Goal: Task Accomplishment & Management: Use online tool/utility

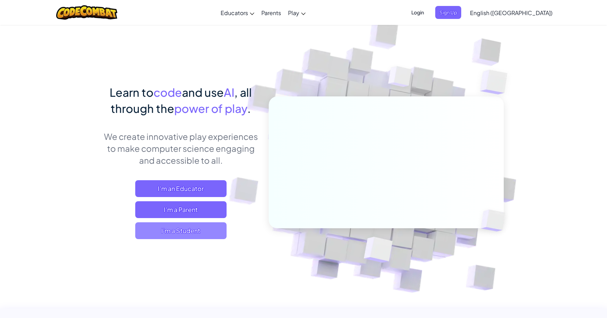
click at [206, 233] on span "I'm a Student" at bounding box center [180, 231] width 91 height 17
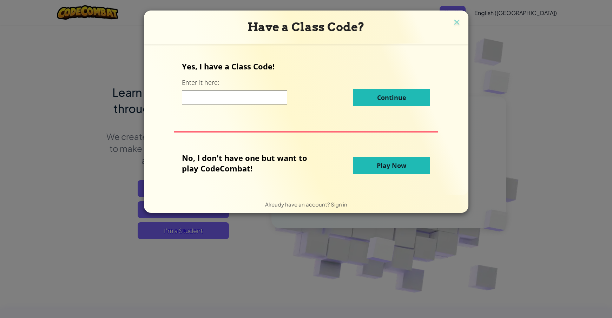
click at [382, 170] on span "Play Now" at bounding box center [391, 165] width 29 height 8
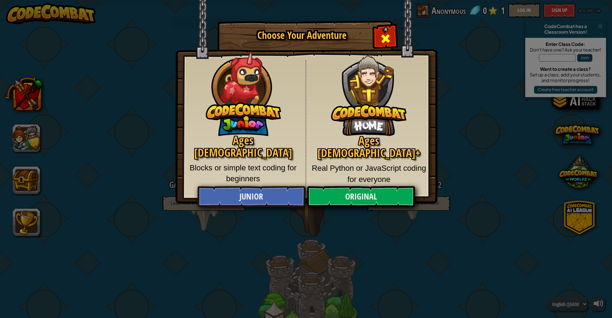
click at [389, 33] on span "Close modal" at bounding box center [385, 38] width 11 height 11
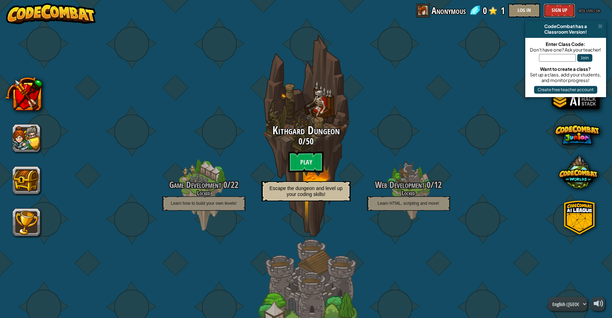
click at [554, 8] on button "Sign Up" at bounding box center [559, 11] width 32 height 14
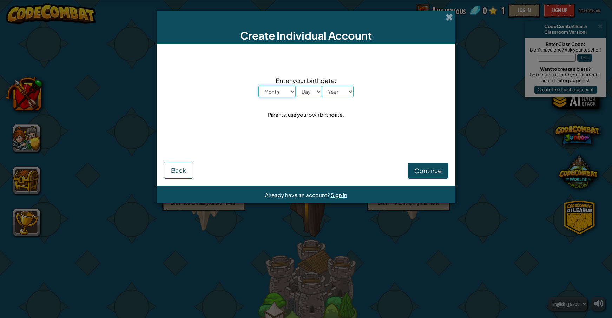
click at [280, 93] on select "Month January February March April May June July August September October Novem…" at bounding box center [276, 92] width 37 height 12
select select "8"
click at [258, 86] on select "Month January February March April May June July August September October Novem…" at bounding box center [276, 92] width 37 height 12
click at [313, 90] on select "Day 1 2 3 4 5 6 7 8 9 10 11 12 13 14 15 16 17 18 19 20 21 22 23 24 25 26 27 28 …" at bounding box center [309, 92] width 26 height 12
select select "3"
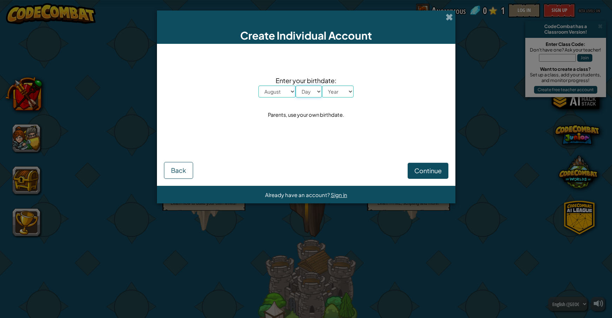
click at [296, 86] on select "Day 1 2 3 4 5 6 7 8 9 10 11 12 13 14 15 16 17 18 19 20 21 22 23 24 25 26 27 28 …" at bounding box center [309, 92] width 26 height 12
click at [338, 88] on select "Year 2025 2024 2023 2022 2021 2020 2019 2018 2017 2016 2015 2014 2013 2012 2011…" at bounding box center [338, 92] width 32 height 12
click at [322, 86] on select "Year 2025 2024 2023 2022 2021 2020 2019 2018 2017 2016 2015 2014 2013 2012 2011…" at bounding box center [338, 92] width 32 height 12
click at [333, 89] on select "Year 2025 2024 2023 2022 2021 2020 2019 2018 2017 2016 2015 2014 2013 2012 2011…" at bounding box center [338, 92] width 32 height 12
select select "1997"
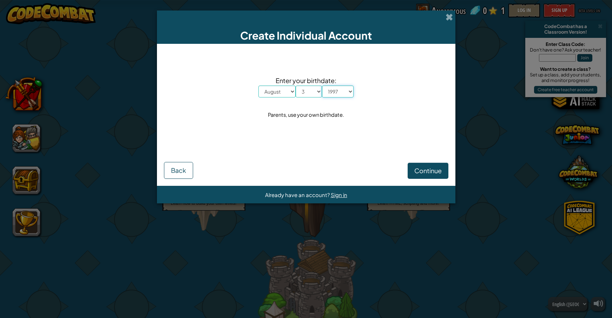
click at [322, 86] on select "Year 2025 2024 2023 2022 2021 2020 2019 2018 2017 2016 2015 2014 2013 2012 2011…" at bounding box center [338, 92] width 32 height 12
click at [425, 167] on span "Continue" at bounding box center [427, 171] width 27 height 8
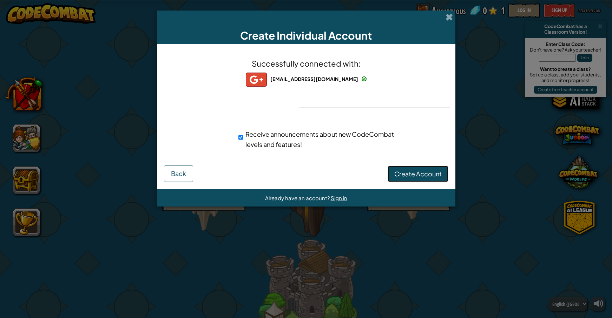
click at [400, 172] on span "Create Account" at bounding box center [417, 174] width 47 height 8
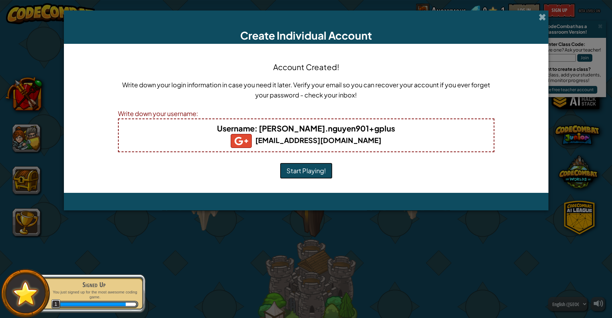
click at [315, 171] on button "Start Playing!" at bounding box center [306, 171] width 53 height 16
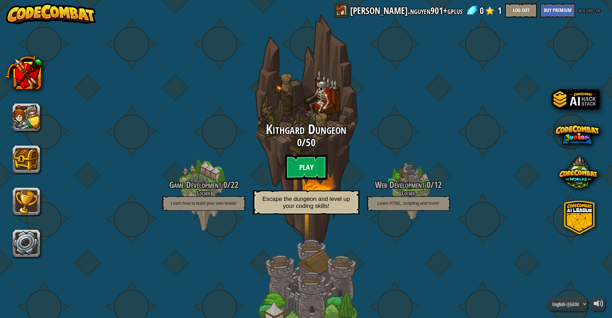
click at [302, 165] on btn "Play" at bounding box center [306, 167] width 42 height 25
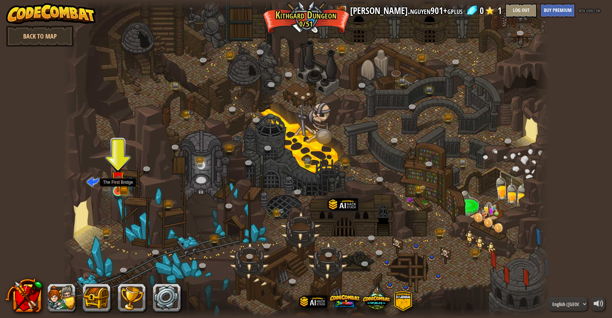
click at [117, 182] on img at bounding box center [118, 178] width 8 height 8
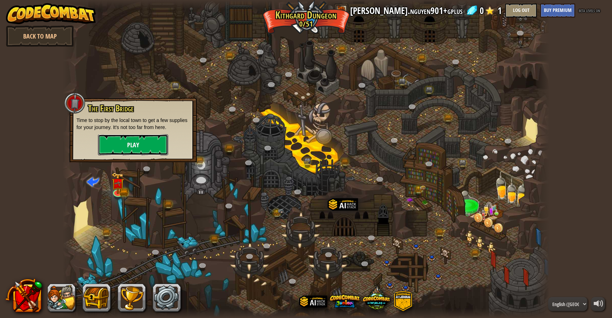
click at [124, 146] on button "Play" at bounding box center [133, 144] width 70 height 21
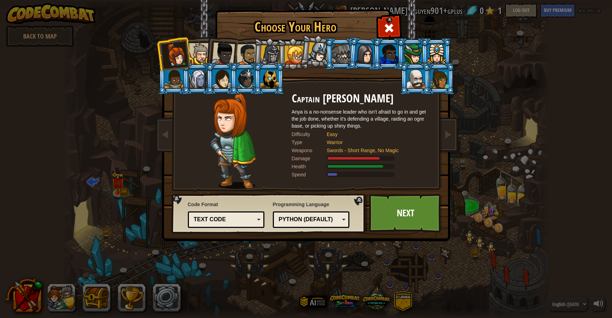
click at [220, 58] on div at bounding box center [223, 53] width 23 height 23
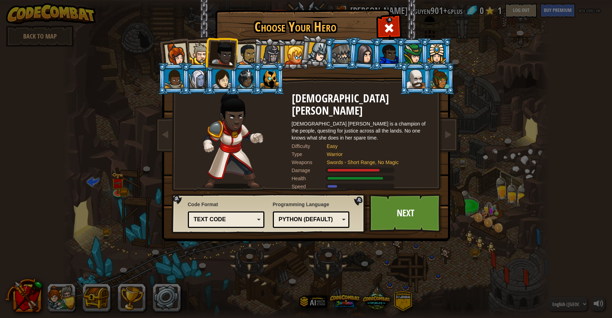
click at [288, 48] on div at bounding box center [294, 55] width 19 height 19
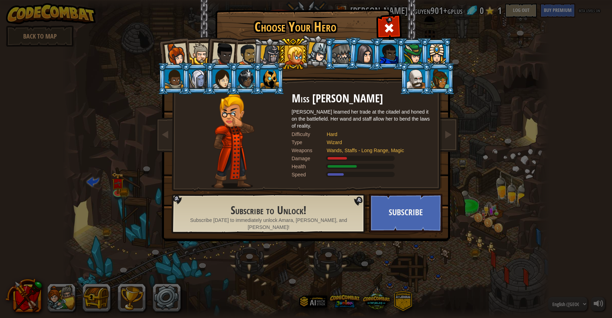
click at [319, 49] on div at bounding box center [317, 52] width 21 height 21
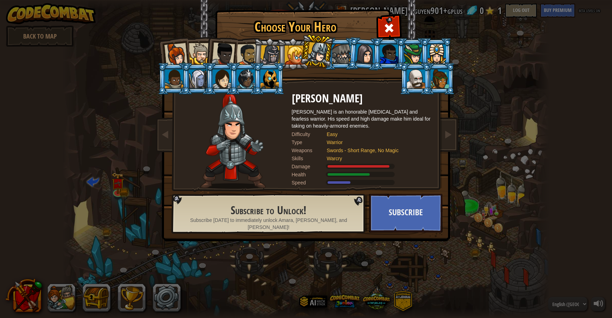
click at [413, 54] on div at bounding box center [413, 54] width 18 height 19
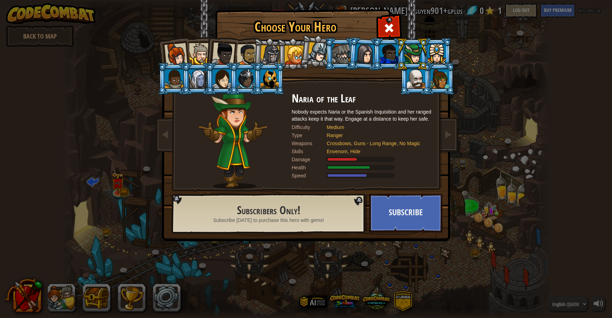
click at [419, 86] on div at bounding box center [416, 78] width 18 height 19
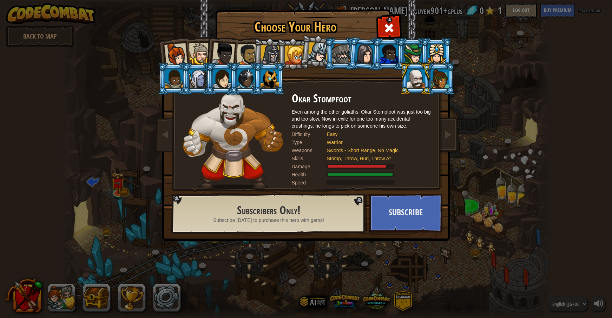
click at [438, 84] on div at bounding box center [440, 78] width 18 height 19
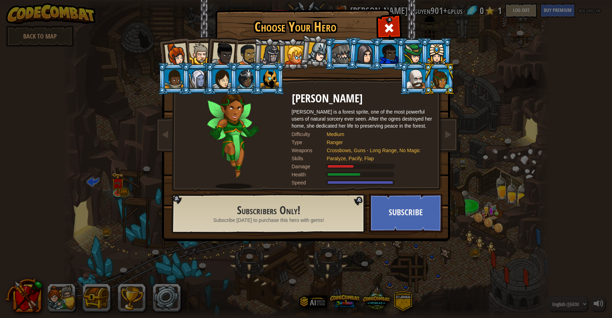
click at [405, 80] on li at bounding box center [415, 79] width 32 height 32
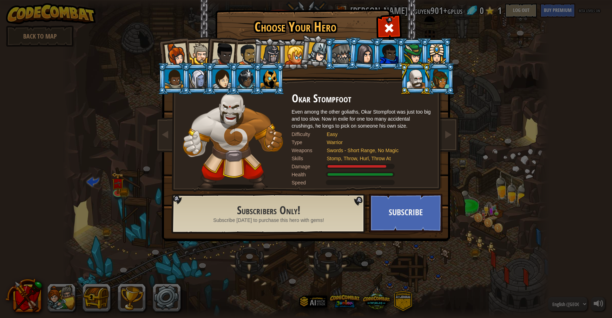
click at [223, 55] on div at bounding box center [223, 53] width 23 height 23
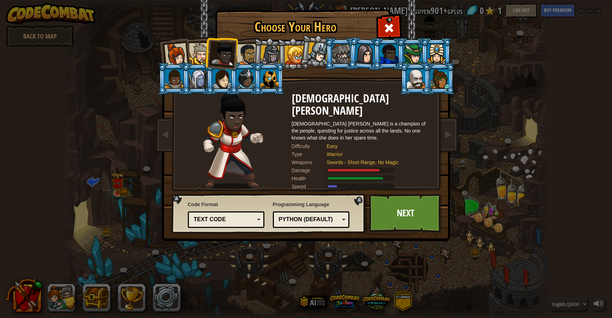
click at [296, 53] on div at bounding box center [294, 55] width 19 height 19
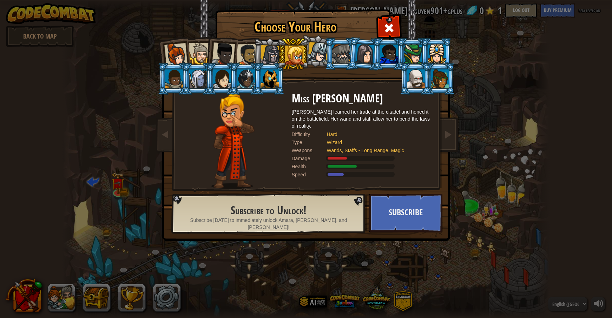
click at [227, 50] on div at bounding box center [223, 53] width 23 height 23
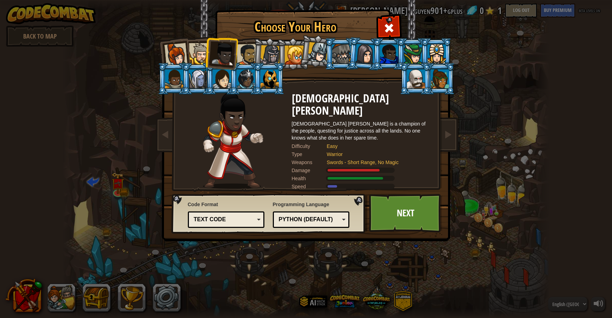
click at [243, 53] on div at bounding box center [247, 55] width 22 height 22
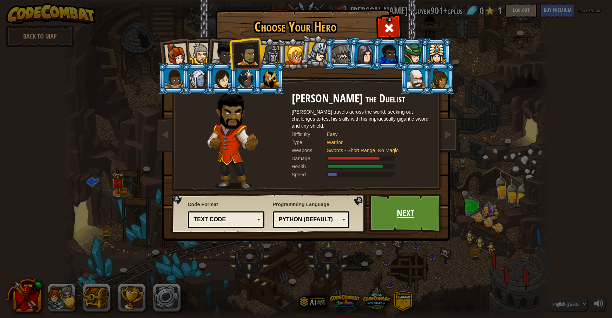
click at [394, 203] on link "Next" at bounding box center [405, 213] width 73 height 39
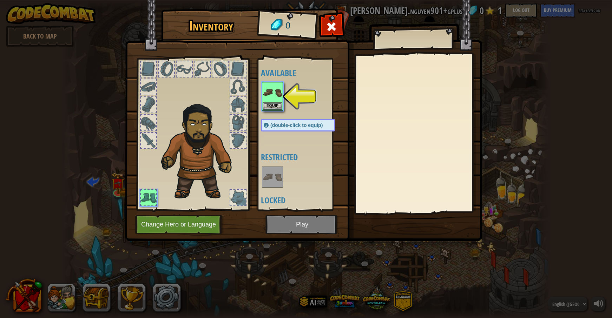
click at [274, 93] on img at bounding box center [273, 93] width 20 height 20
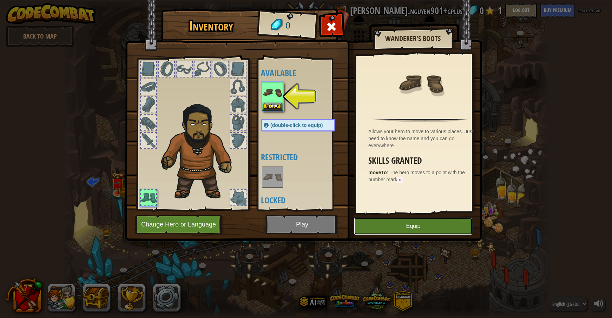
click at [416, 222] on button "Equip" at bounding box center [413, 227] width 119 height 18
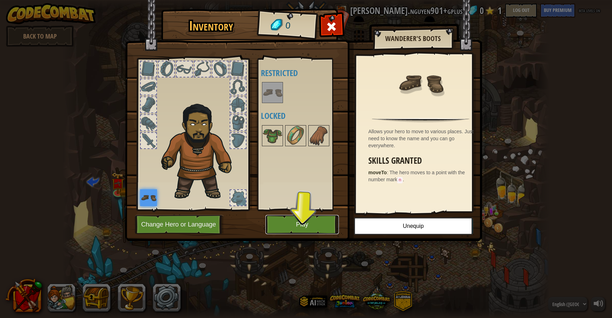
click at [302, 226] on button "Play" at bounding box center [301, 224] width 73 height 19
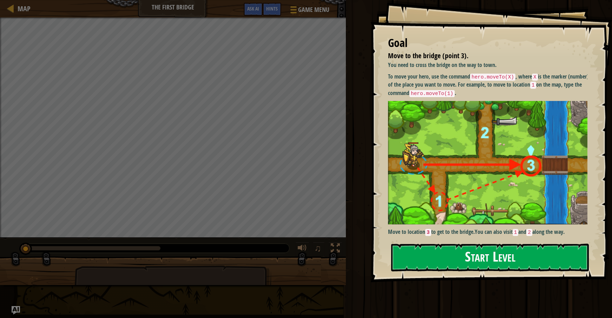
click at [483, 262] on button "Start Level" at bounding box center [490, 258] width 198 height 28
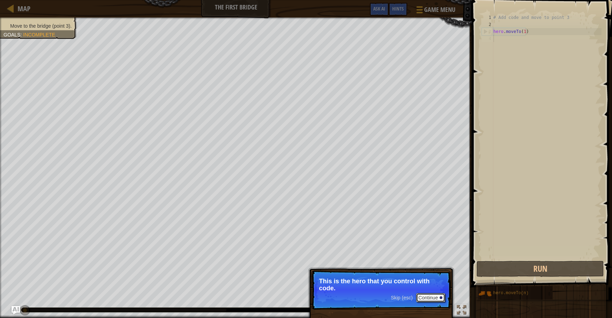
click at [438, 298] on button "Continue" at bounding box center [430, 297] width 29 height 9
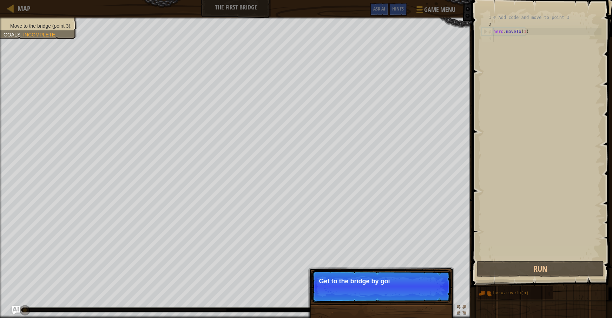
click at [410, 292] on p "Skip (esc) Continue Get to the bridge by goi" at bounding box center [380, 287] width 139 height 32
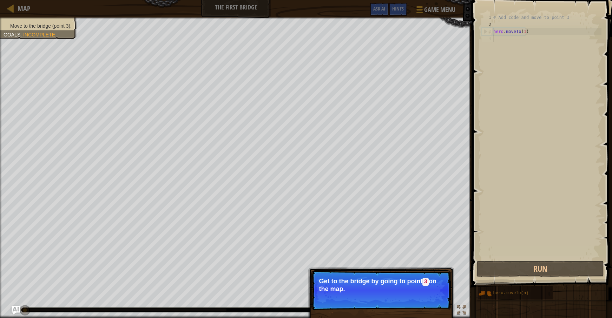
click at [426, 291] on p "Get to the bridge by going to point 3 on the map." at bounding box center [381, 285] width 125 height 15
click at [427, 300] on button "Continue" at bounding box center [430, 298] width 29 height 9
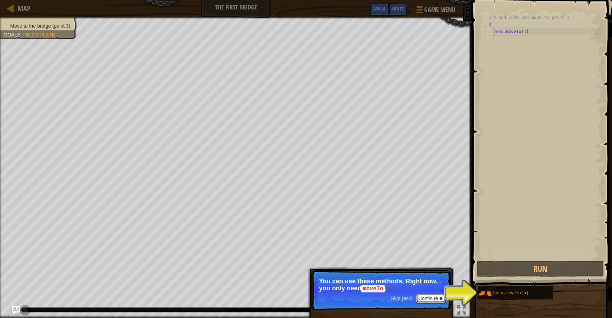
click at [432, 297] on button "Continue" at bounding box center [430, 298] width 29 height 9
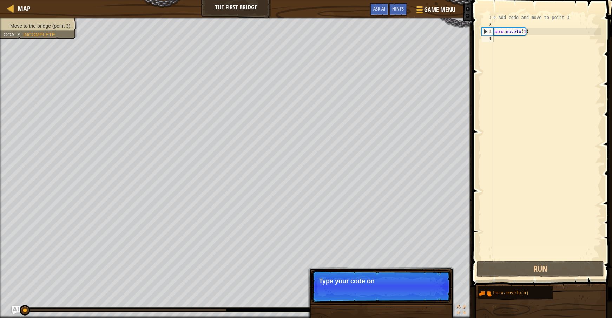
click at [390, 289] on p "Skip (esc) Continue Type your code on" at bounding box center [380, 287] width 139 height 32
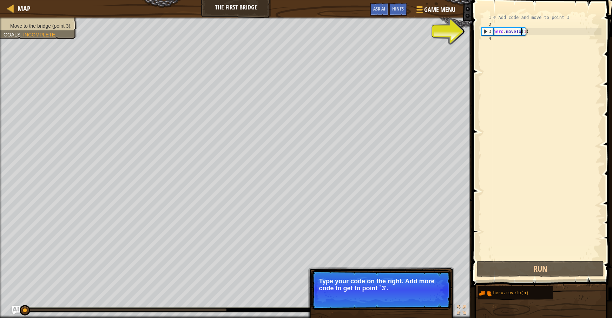
click at [521, 32] on div "# Add code and move to point 3 hero . moveTo ( 1 )" at bounding box center [547, 144] width 110 height 260
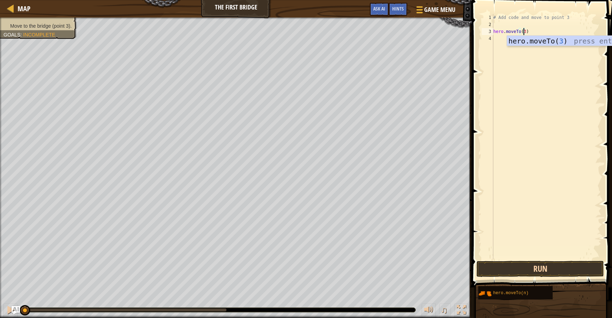
type textarea "hero.moveTo(3)"
click at [536, 270] on button "Run" at bounding box center [539, 269] width 127 height 16
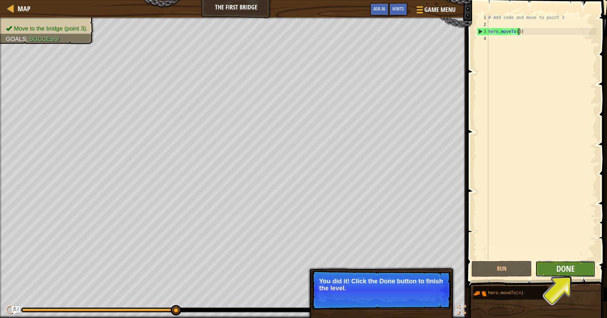
click at [569, 270] on span "Done" at bounding box center [565, 268] width 18 height 11
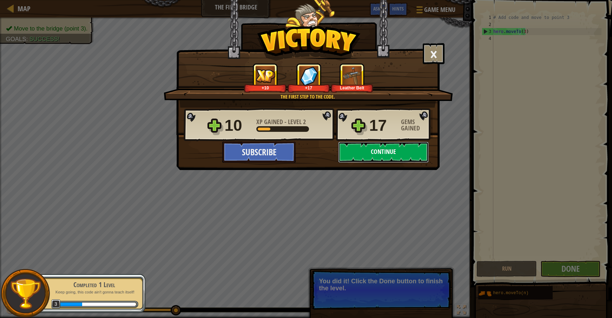
click at [388, 154] on button "Continue" at bounding box center [383, 152] width 91 height 21
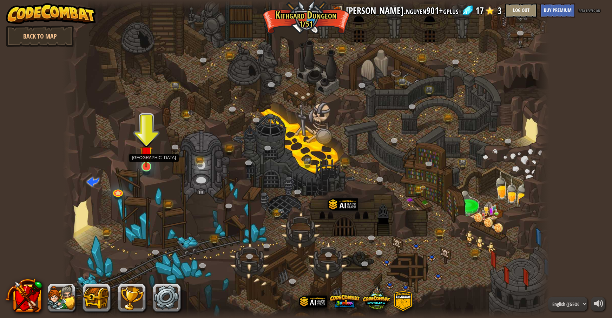
click at [146, 161] on img at bounding box center [146, 153] width 13 height 30
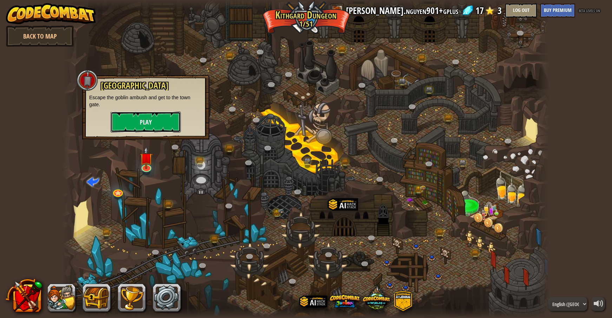
click at [152, 118] on button "Play" at bounding box center [146, 122] width 70 height 21
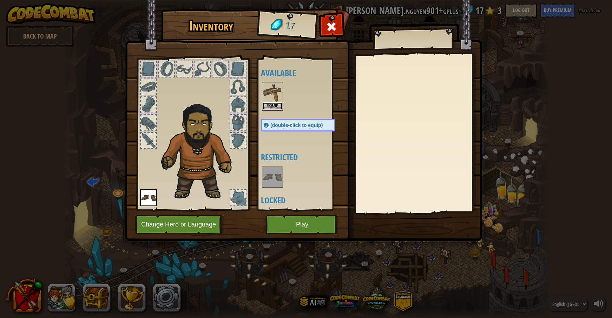
click at [270, 107] on button "Equip" at bounding box center [273, 105] width 20 height 7
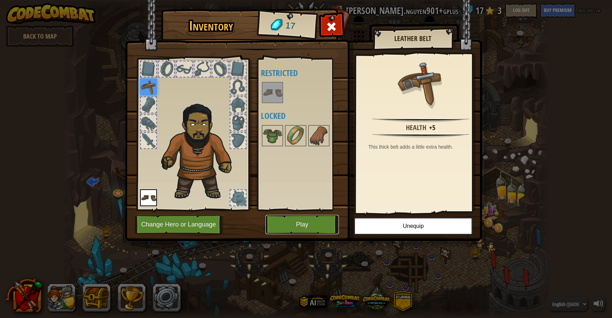
click at [309, 221] on button "Play" at bounding box center [301, 224] width 73 height 19
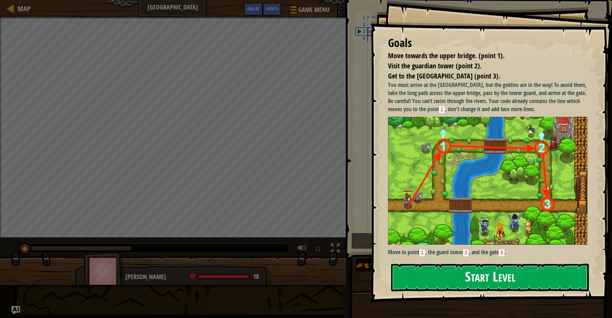
click at [467, 273] on button "Start Level" at bounding box center [490, 278] width 198 height 28
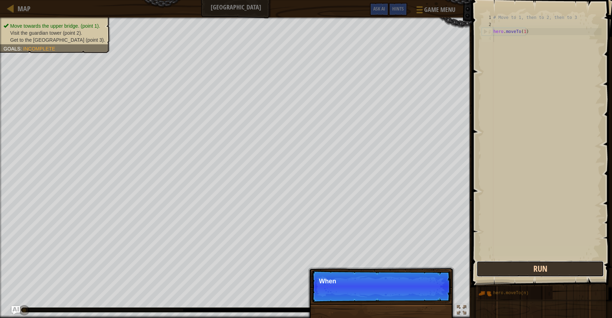
click at [519, 266] on button "Run" at bounding box center [539, 269] width 127 height 16
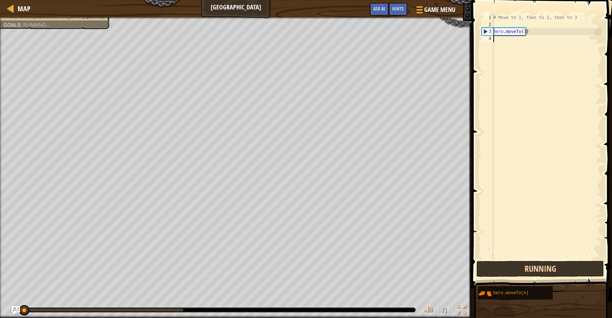
scroll to position [3, 0]
click at [514, 264] on button "Run" at bounding box center [539, 269] width 127 height 16
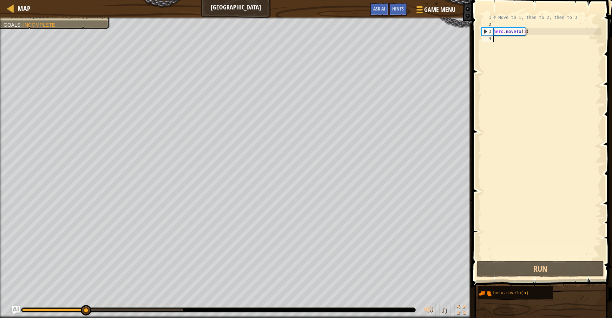
click at [530, 41] on div "# Move to 1, then to 2, then to 3 hero . moveTo ( 1 )" at bounding box center [547, 144] width 110 height 260
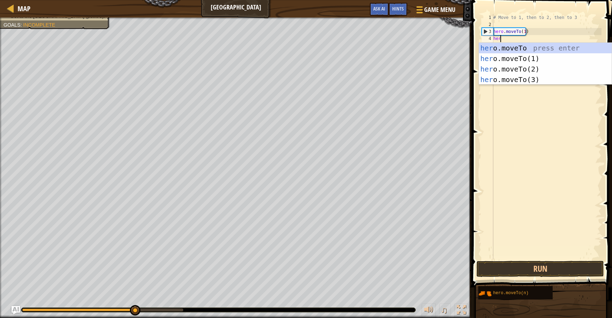
scroll to position [3, 0]
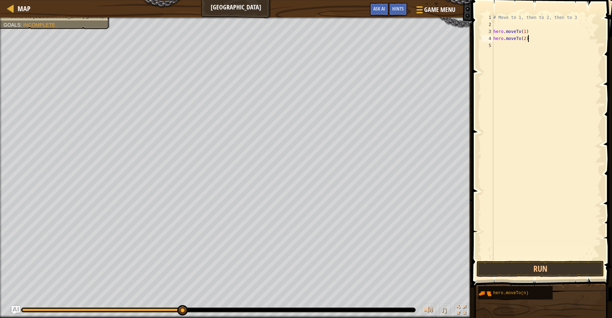
type textarea "hero.moveTo(2)"
type textarea "hero.moveTo(3)"
click at [521, 266] on button "Run" at bounding box center [539, 269] width 127 height 16
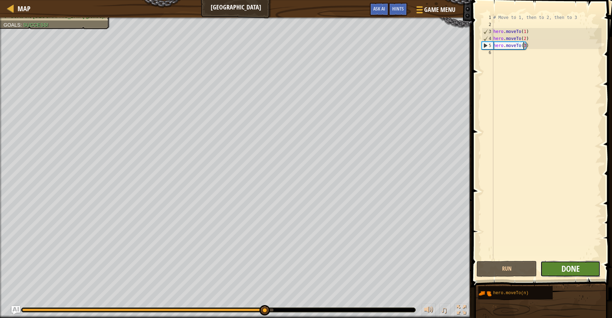
click at [572, 267] on span "Done" at bounding box center [570, 268] width 18 height 11
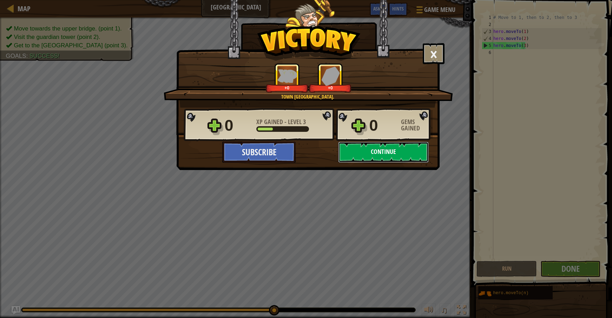
click at [396, 152] on button "Continue" at bounding box center [383, 152] width 91 height 21
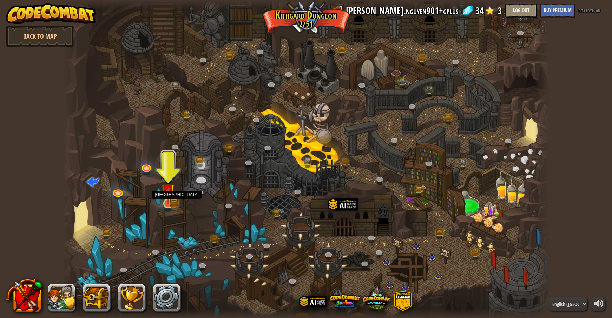
click at [165, 195] on img at bounding box center [168, 191] width 8 height 8
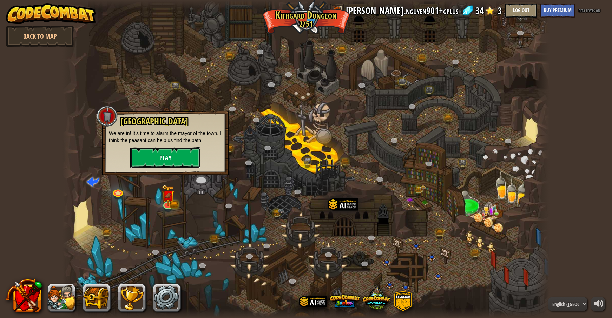
click at [169, 160] on button "Play" at bounding box center [165, 157] width 70 height 21
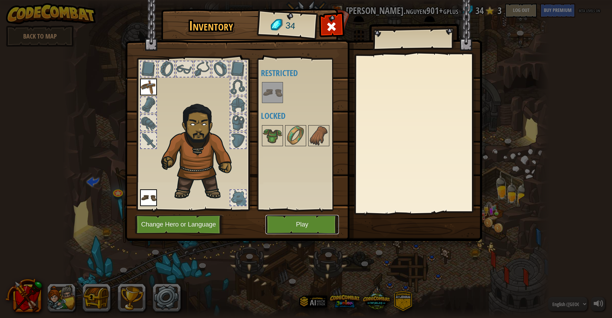
click at [304, 225] on button "Play" at bounding box center [301, 224] width 73 height 19
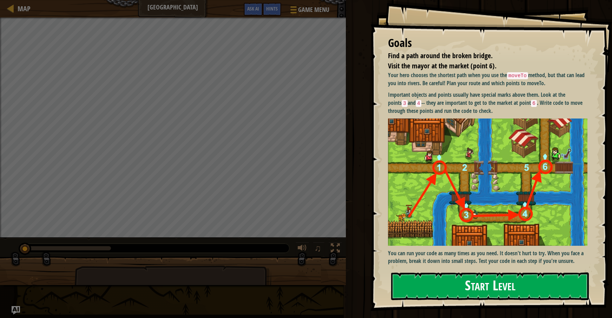
click at [459, 283] on button "Start Level" at bounding box center [490, 287] width 198 height 28
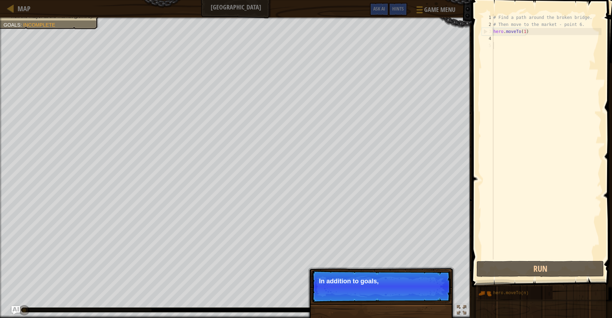
click at [509, 39] on div "# Find a path around the broken bridge. # Then move to the market - point 6. he…" at bounding box center [547, 144] width 110 height 260
click at [506, 38] on div "# Find a path around the broken bridge. # Then move to the market - point 6. he…" at bounding box center [547, 144] width 110 height 260
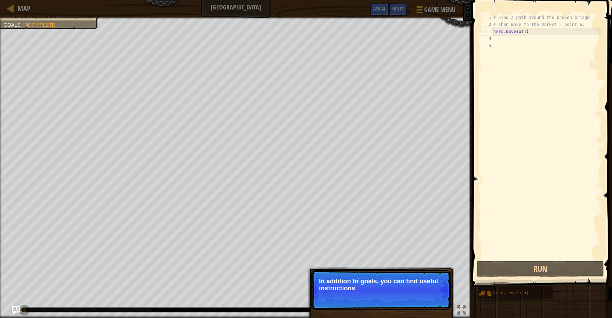
click at [546, 33] on div "# Find a path around the broken bridge. # Then move to the market - point 6. he…" at bounding box center [547, 144] width 110 height 260
type textarea "hero.moveTo(1)"
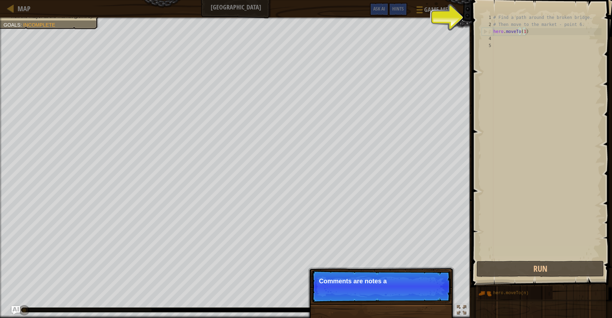
click at [436, 296] on p "Skip (esc) Continue Comments are notes a" at bounding box center [380, 287] width 139 height 32
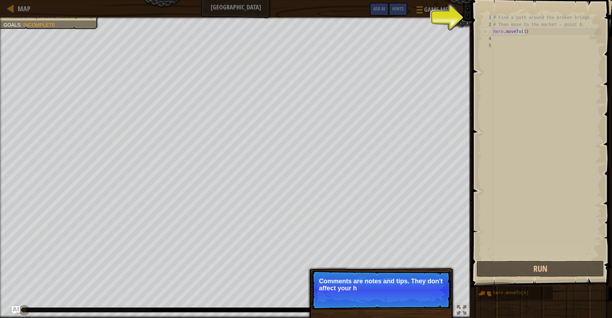
click at [435, 304] on p "Skip (esc) Continue Comments are notes and tips. They don't affect your h" at bounding box center [380, 290] width 139 height 39
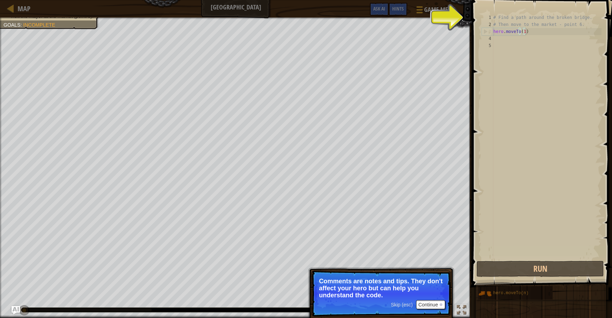
scroll to position [3, 2]
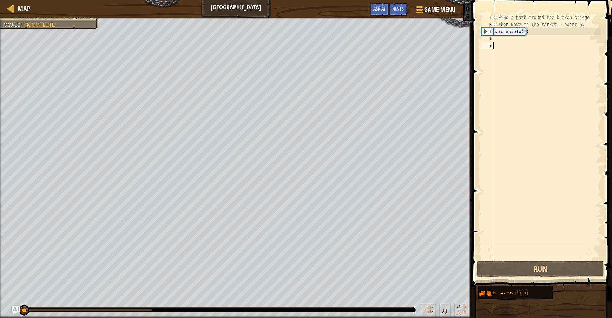
click at [519, 42] on div "# Find a path around the broken bridge. # Then move to the market - point 6. he…" at bounding box center [547, 144] width 110 height 260
click at [518, 40] on div "# Find a path around the broken bridge. # Then move to the market - point 6. he…" at bounding box center [547, 144] width 110 height 260
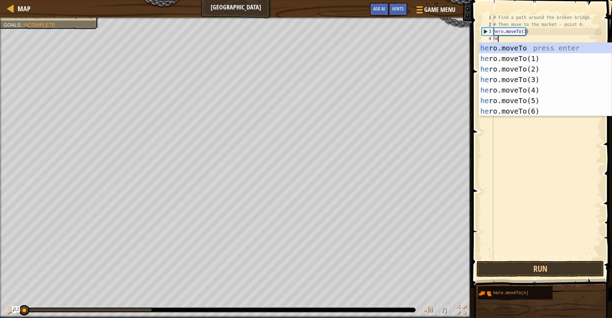
scroll to position [3, 0]
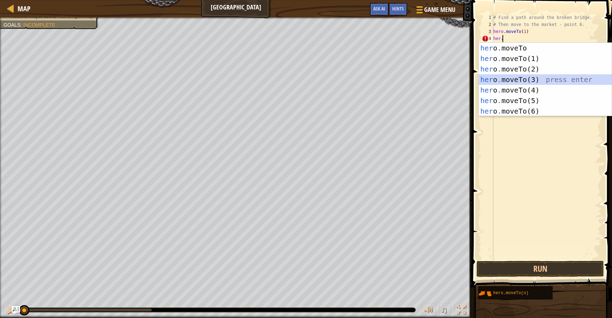
type textarea "hero.moveTo(3)"
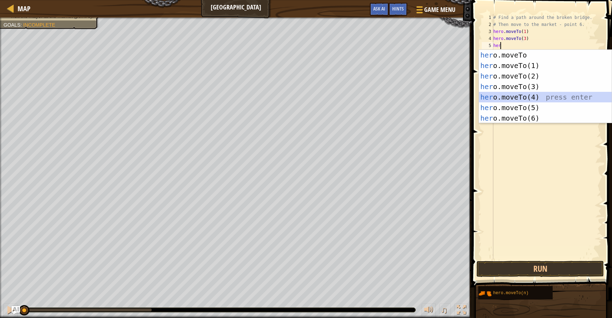
type textarea "hero.moveTo(4)"
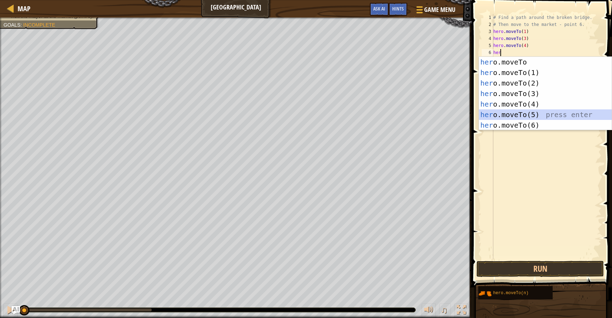
type textarea "hero.moveTo(5)"
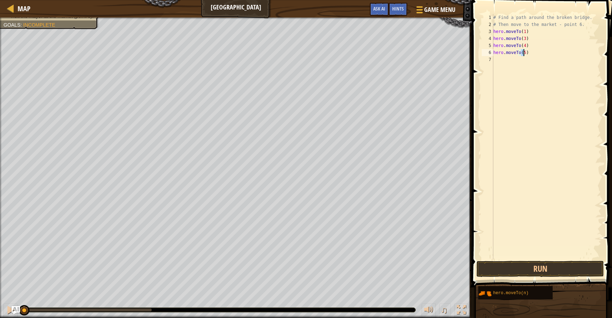
scroll to position [3, 0]
type textarea "h"
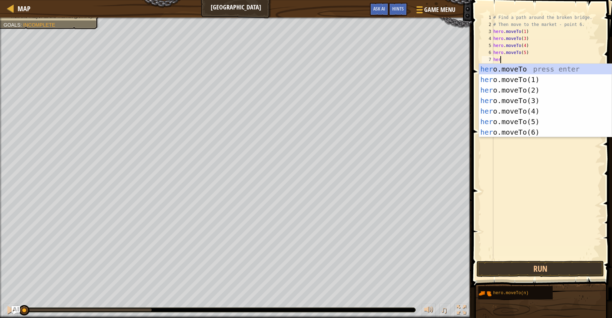
scroll to position [3, 0]
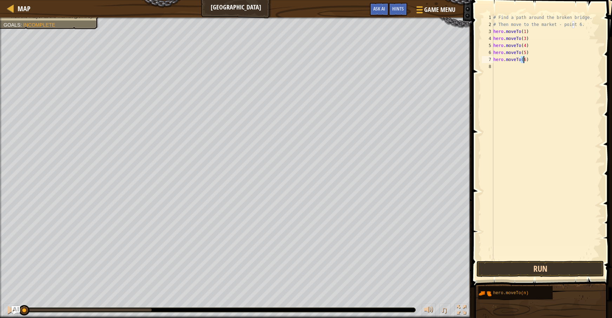
type textarea "hero.moveTo(6)"
click at [547, 269] on button "Run" at bounding box center [539, 269] width 127 height 16
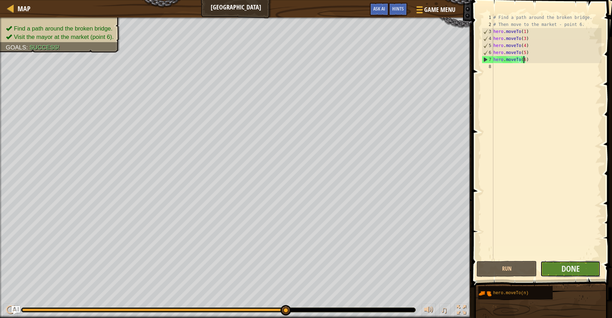
click at [555, 267] on button "Done" at bounding box center [570, 269] width 60 height 16
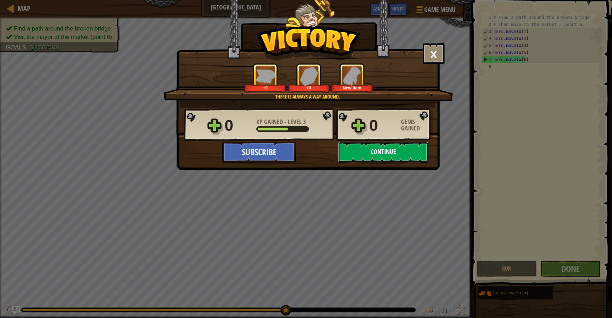
click at [369, 151] on button "Continue" at bounding box center [383, 152] width 91 height 21
